Goal: Contribute content: Contribute content

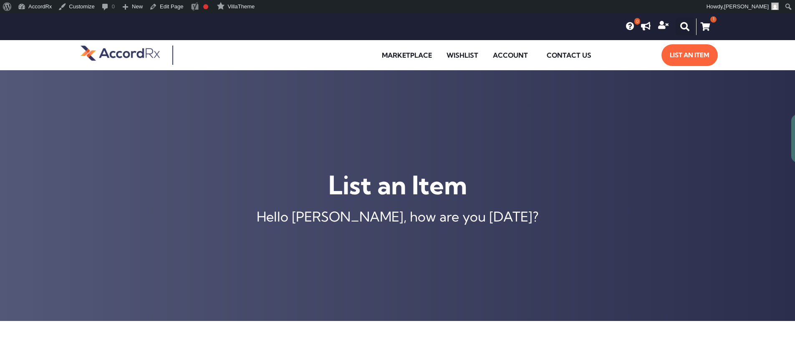
type input "[MEDICAL_DATA] ER 105 MG TABLET"
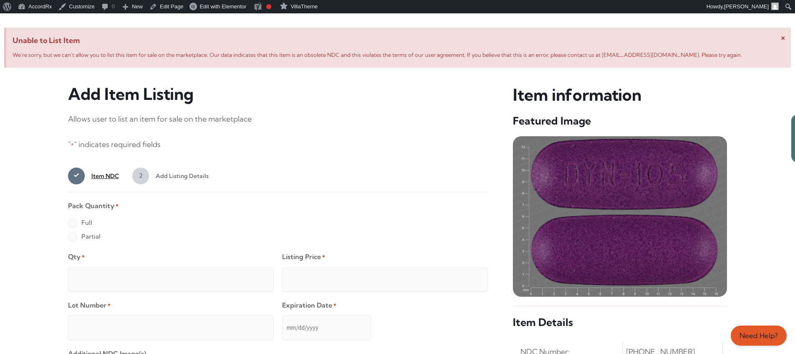
scroll to position [321, 0]
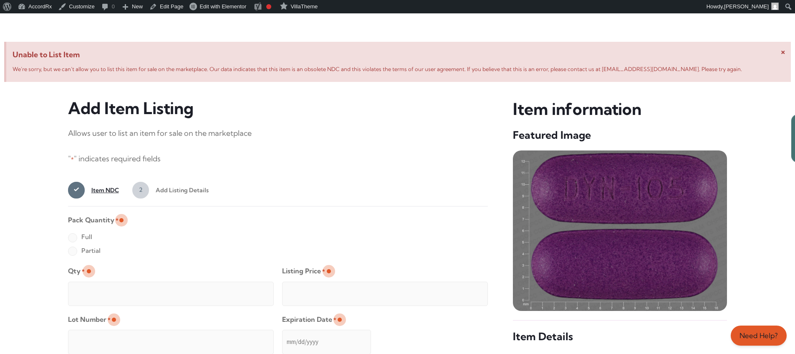
click at [72, 238] on label "Full" at bounding box center [80, 236] width 24 height 13
click at [0, 0] on input "Full" at bounding box center [0, 0] width 0 height 0
click at [99, 284] on input "Qty *" at bounding box center [171, 293] width 206 height 24
type input "2"
click at [465, 291] on input "Listing Price *" at bounding box center [385, 293] width 206 height 24
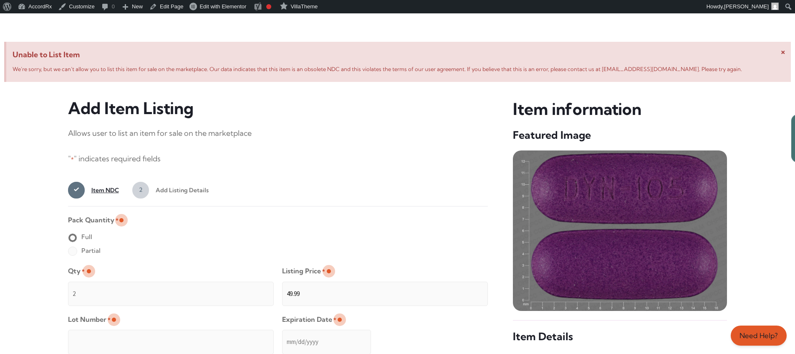
type input "49.99"
click at [225, 336] on input "Lot Number *" at bounding box center [171, 341] width 206 height 24
type input "TEST23456"
click at [283, 333] on input "Expiration Date *" at bounding box center [326, 341] width 89 height 24
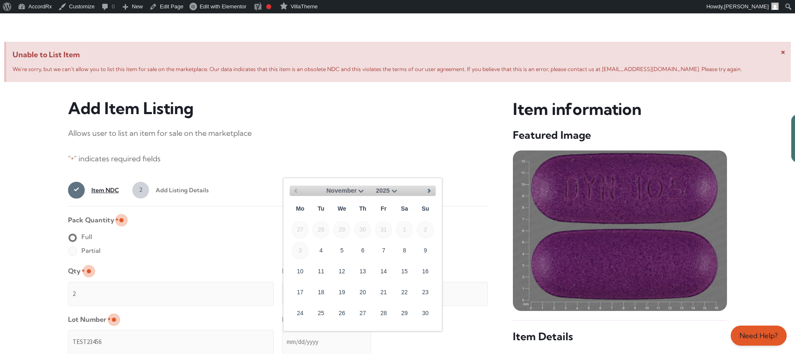
click at [360, 189] on select "November December" at bounding box center [346, 190] width 40 height 10
click at [325, 309] on link "30" at bounding box center [321, 312] width 17 height 17
type input "[DATE]"
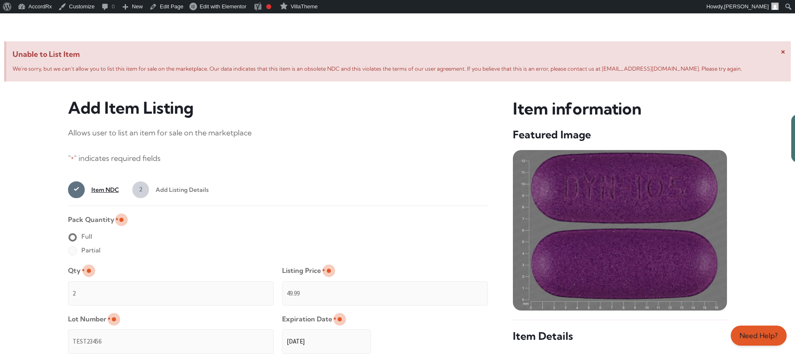
scroll to position [667, 0]
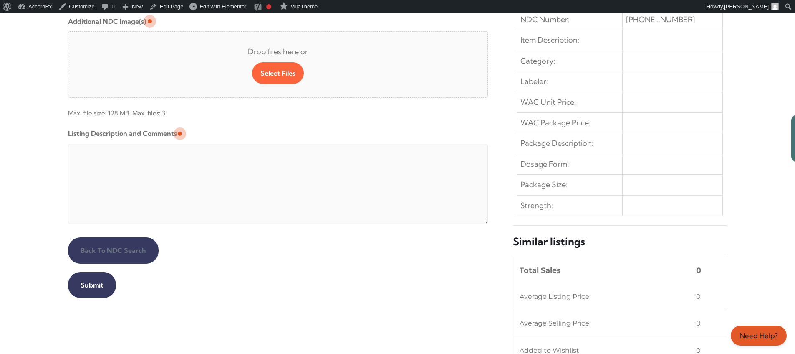
click at [270, 146] on textarea "Listing Description and Comments" at bounding box center [278, 184] width 420 height 80
type textarea "Automated Testing - list comment from [MEDICAL_DATA][DOMAIN_NAME]"
click at [91, 285] on input "Submit" at bounding box center [92, 285] width 48 height 26
